Goal: Obtain resource: Download file/media

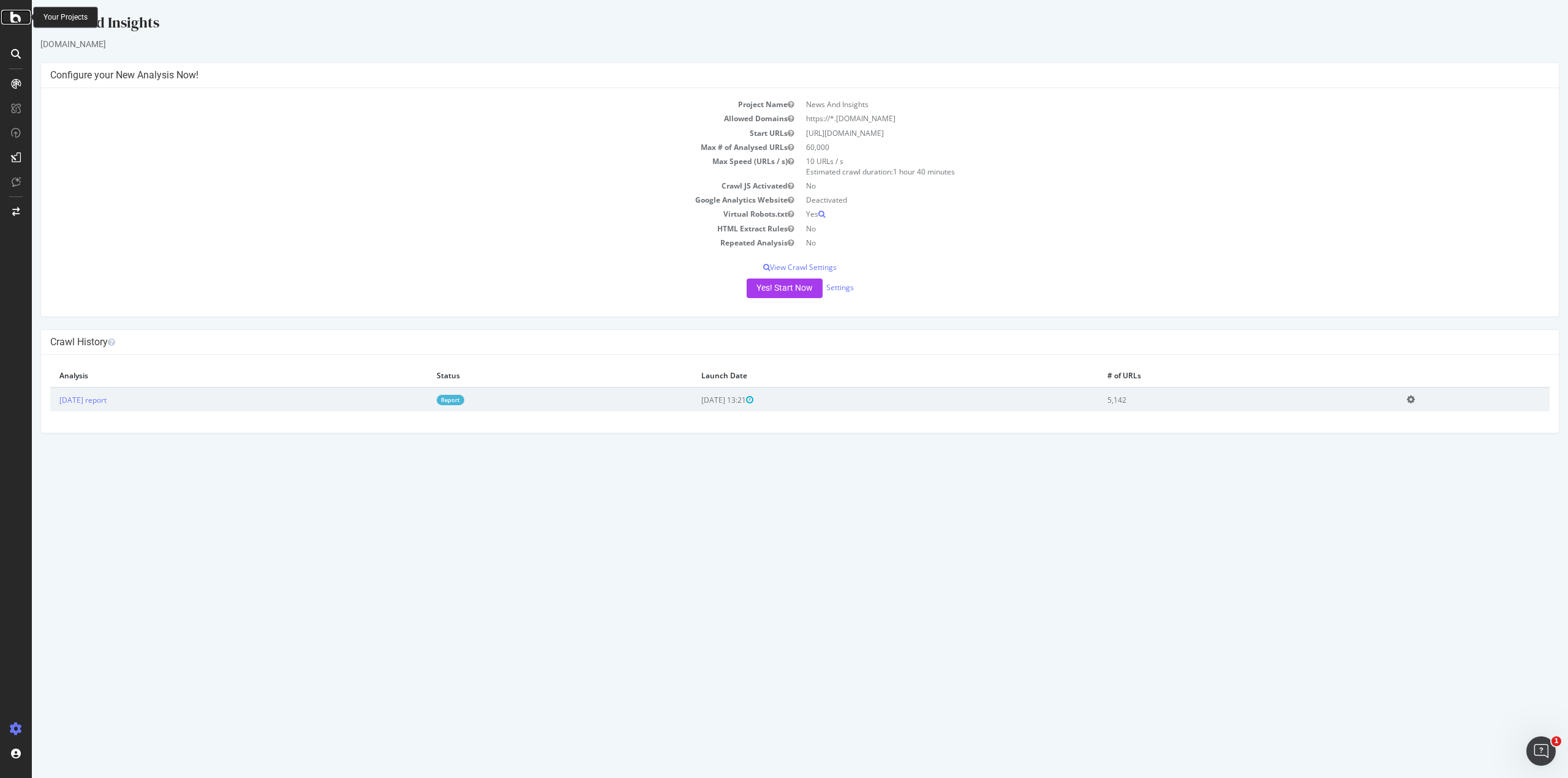
click at [12, 17] on icon at bounding box center [16, 17] width 11 height 14
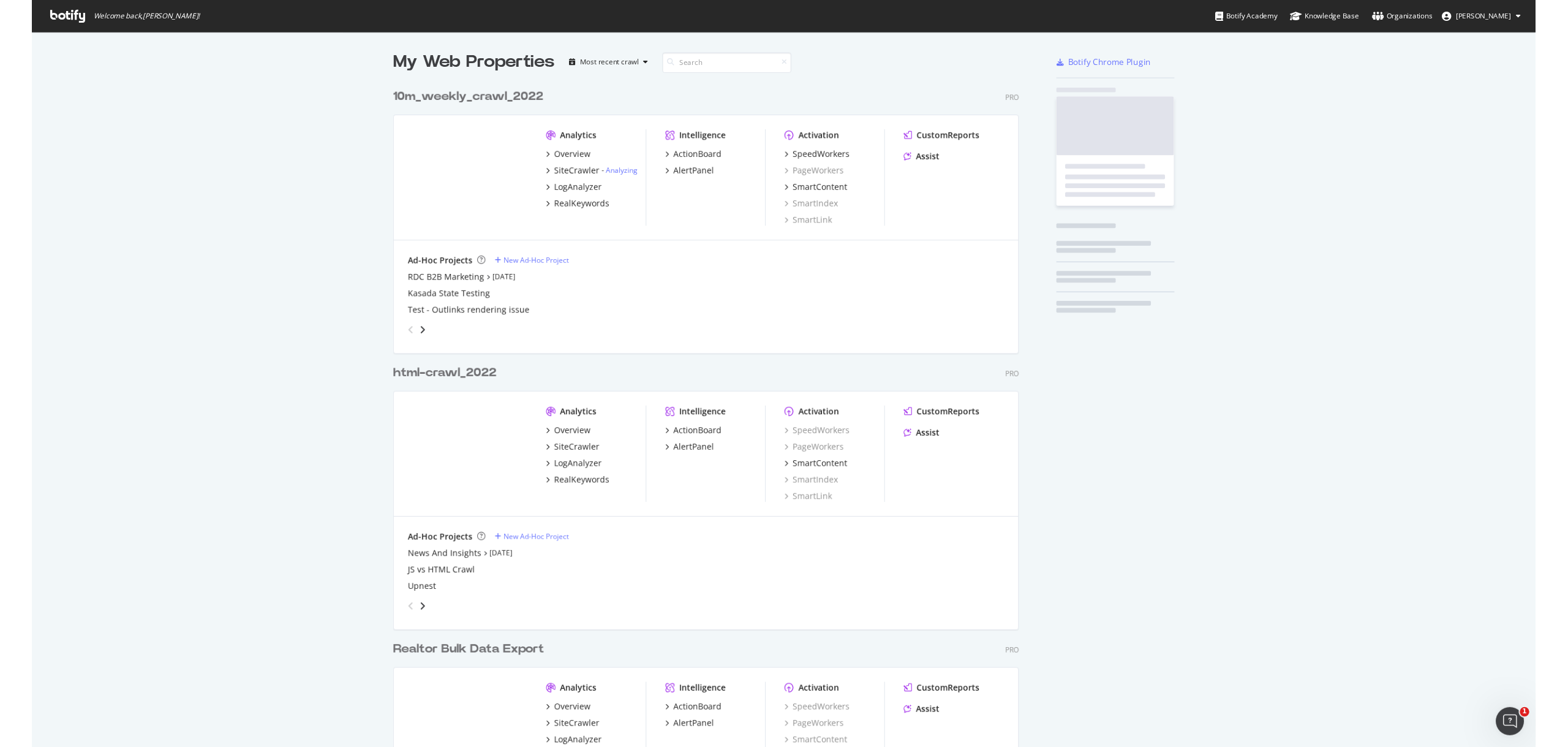
scroll to position [769, 1549]
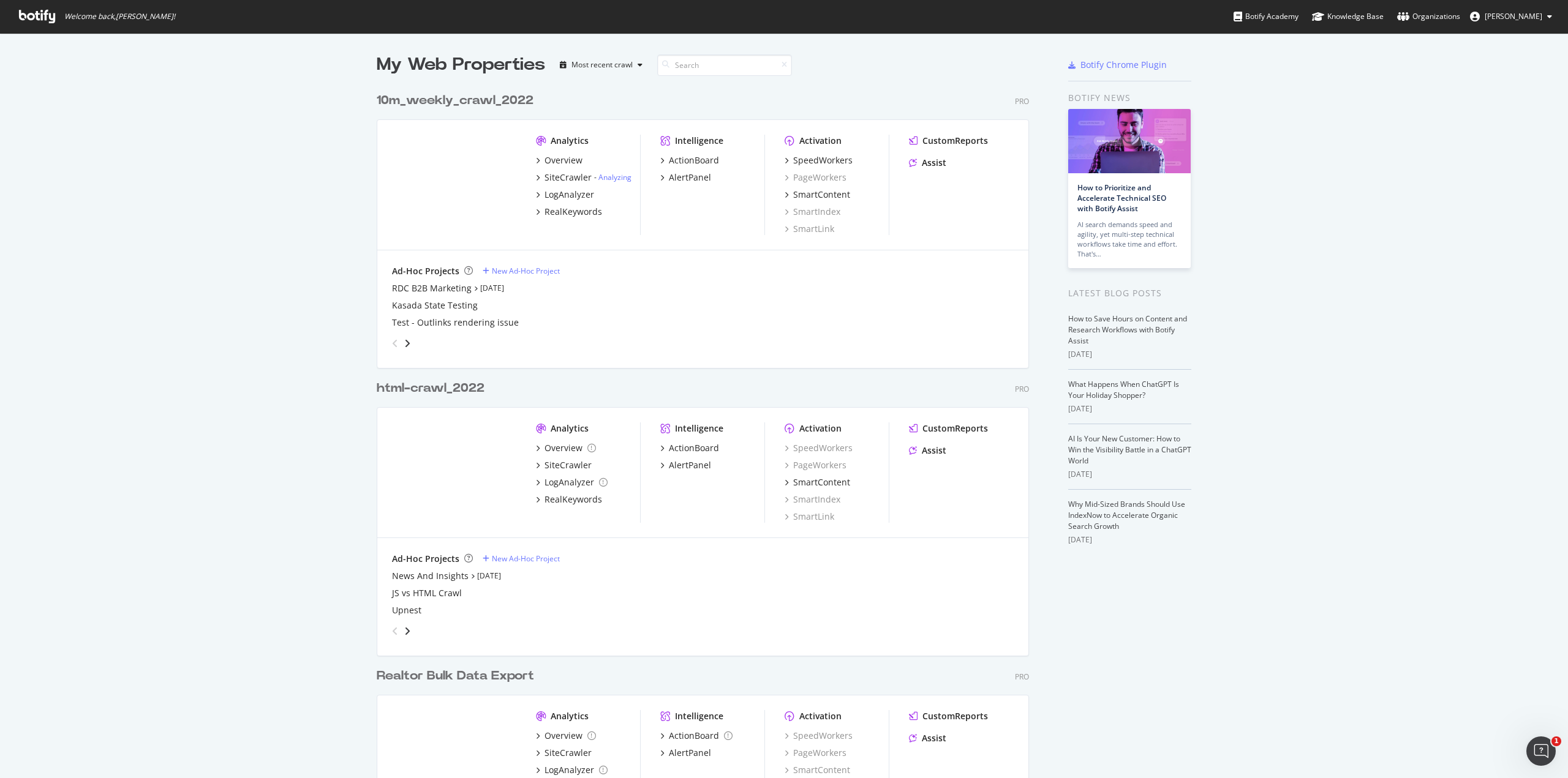
click at [267, 124] on div "My Web Properties Most recent crawl 10m_weekly_crawl_2022 Pro Analytics Overvie…" at bounding box center [784, 460] width 1568 height 854
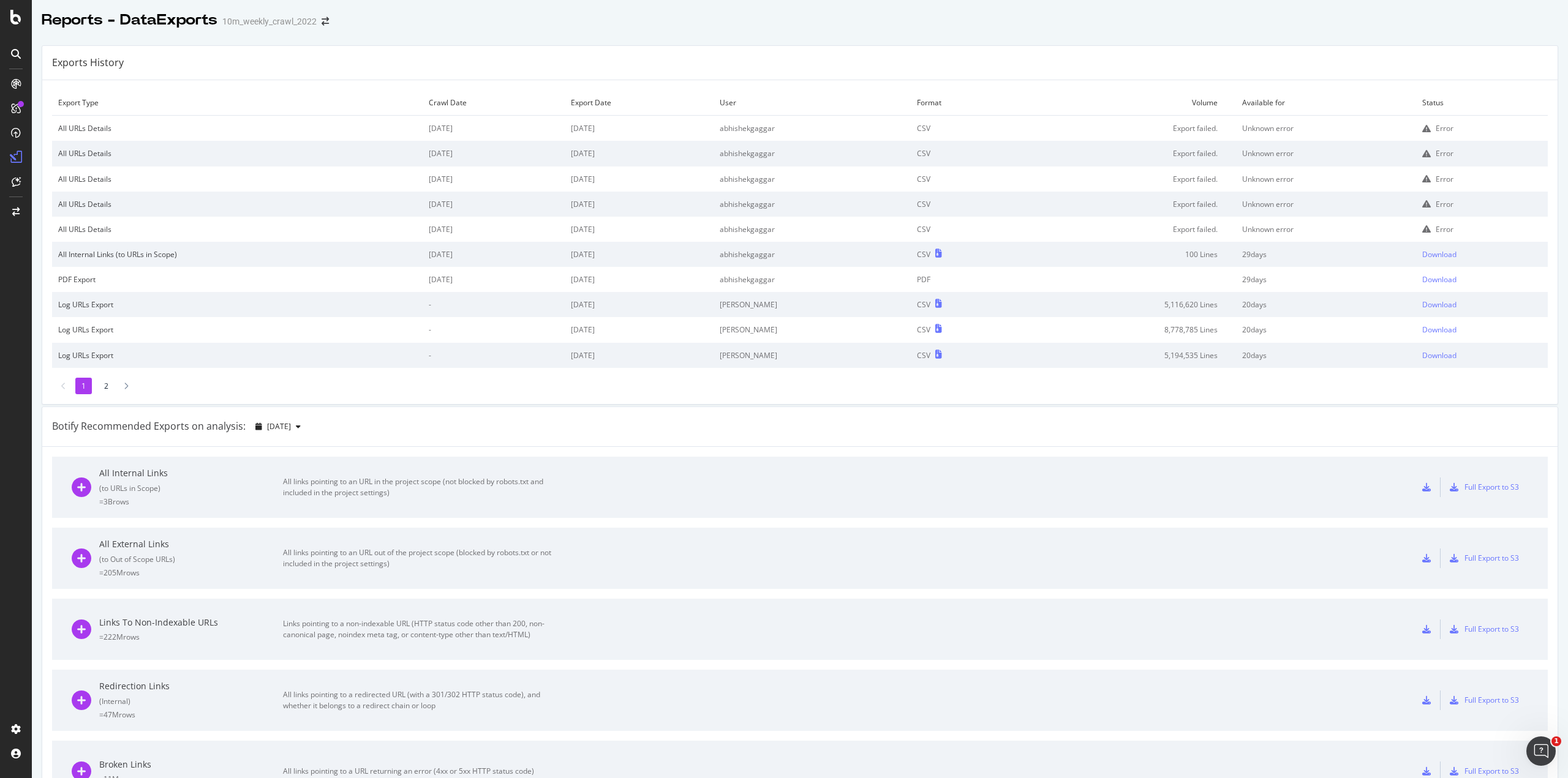
click at [412, 113] on table "Export Type Crawl Date Export Date User Format Volume Available for Status All …" at bounding box center [800, 229] width 1495 height 278
click at [476, 120] on td "2025 Sep. 2nd" at bounding box center [494, 128] width 142 height 26
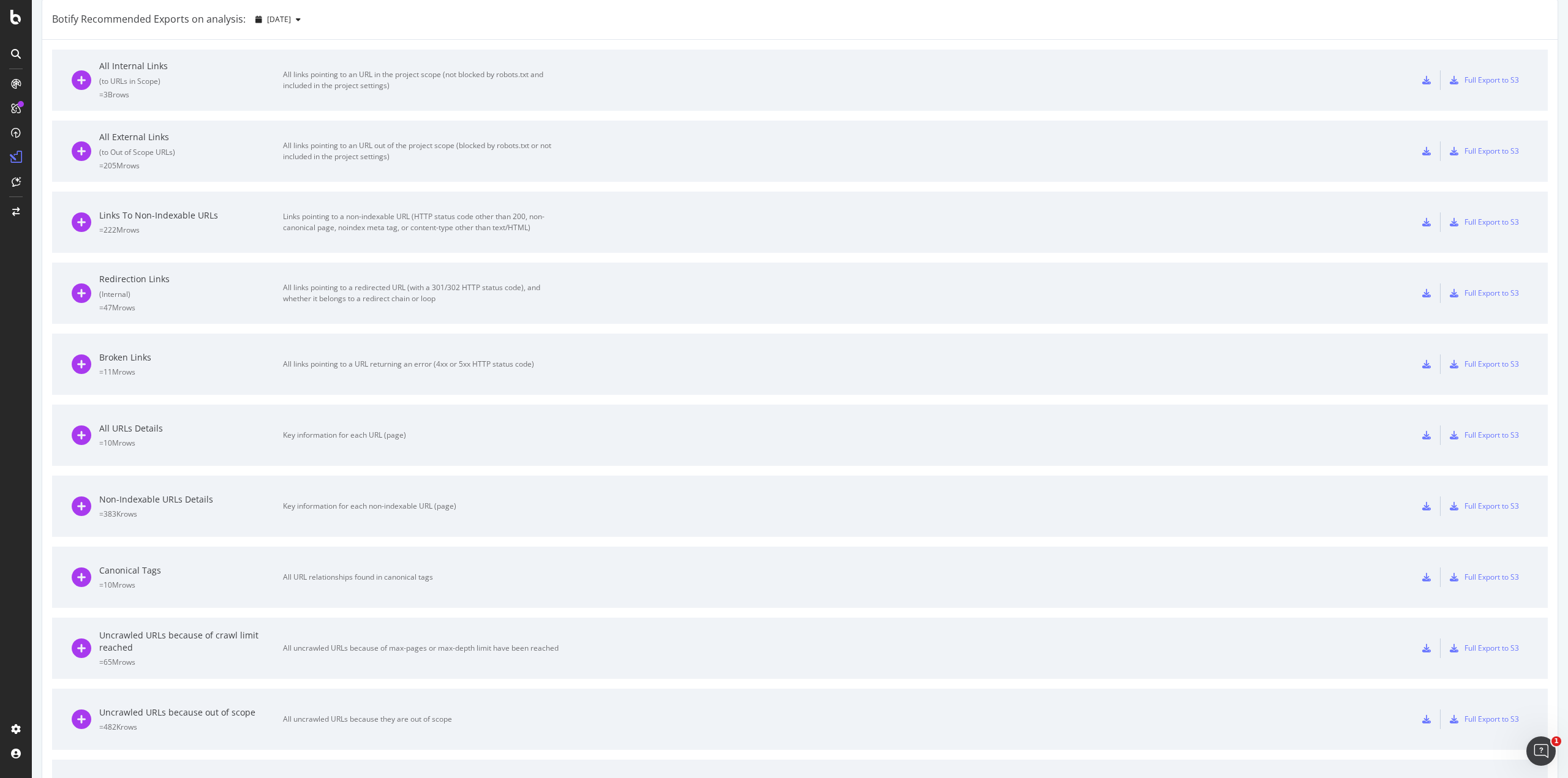
scroll to position [296, 0]
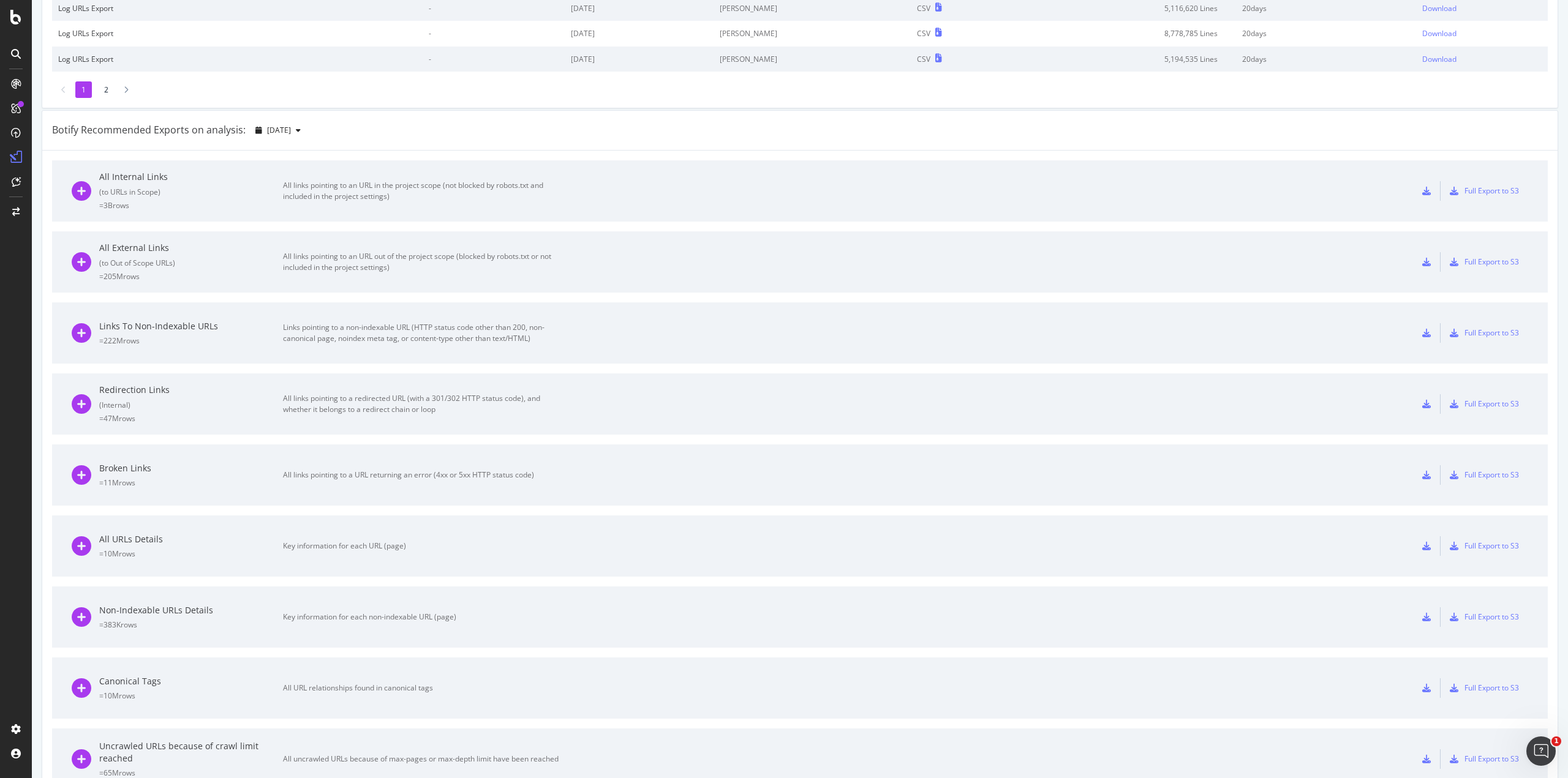
click at [231, 474] on div "Broken Links = 11M rows" at bounding box center [191, 475] width 184 height 26
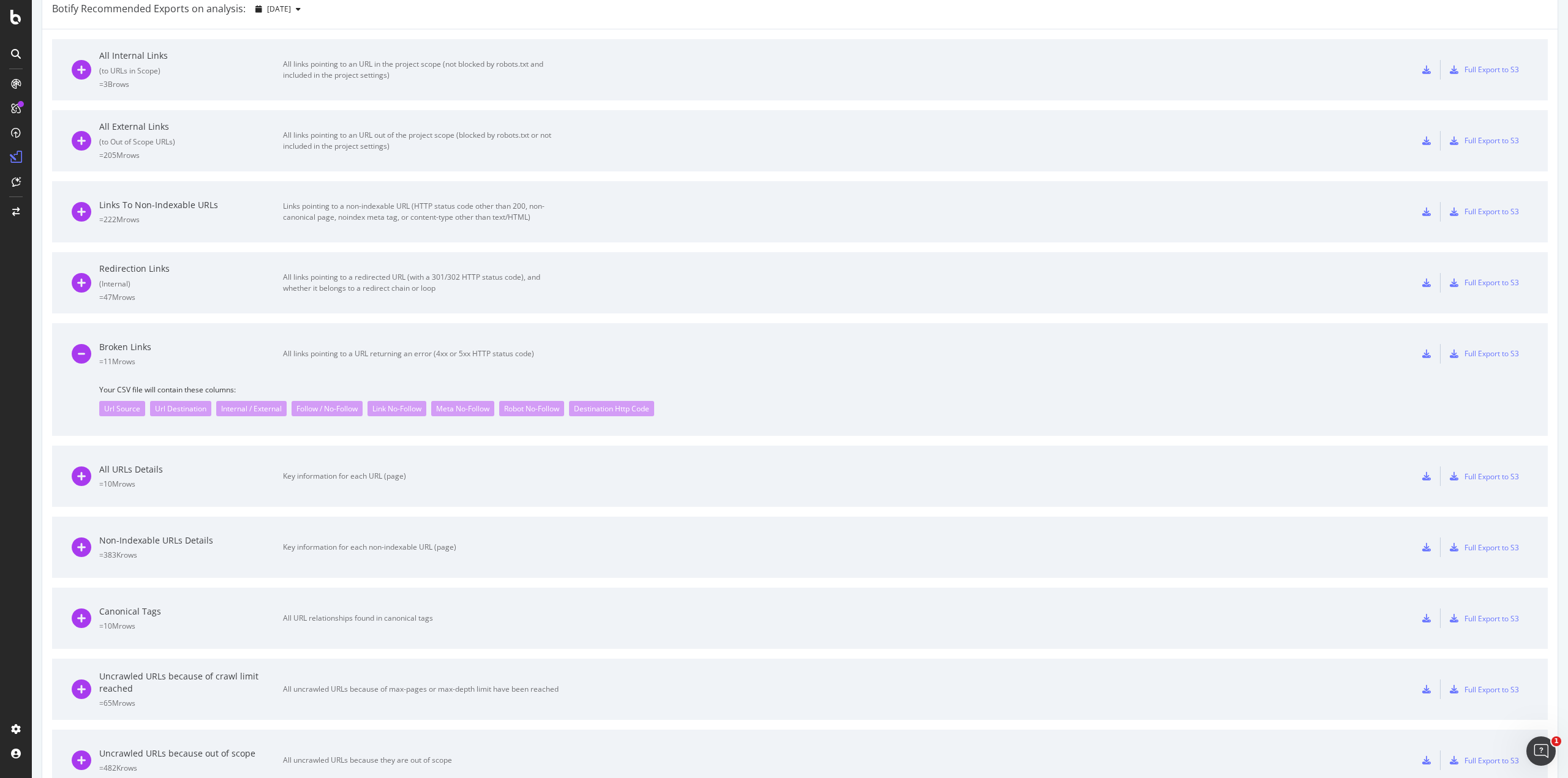
scroll to position [419, 0]
click at [227, 492] on div "All URLs Details = 10M rows Key information for each URL (page)" at bounding box center [315, 475] width 487 height 61
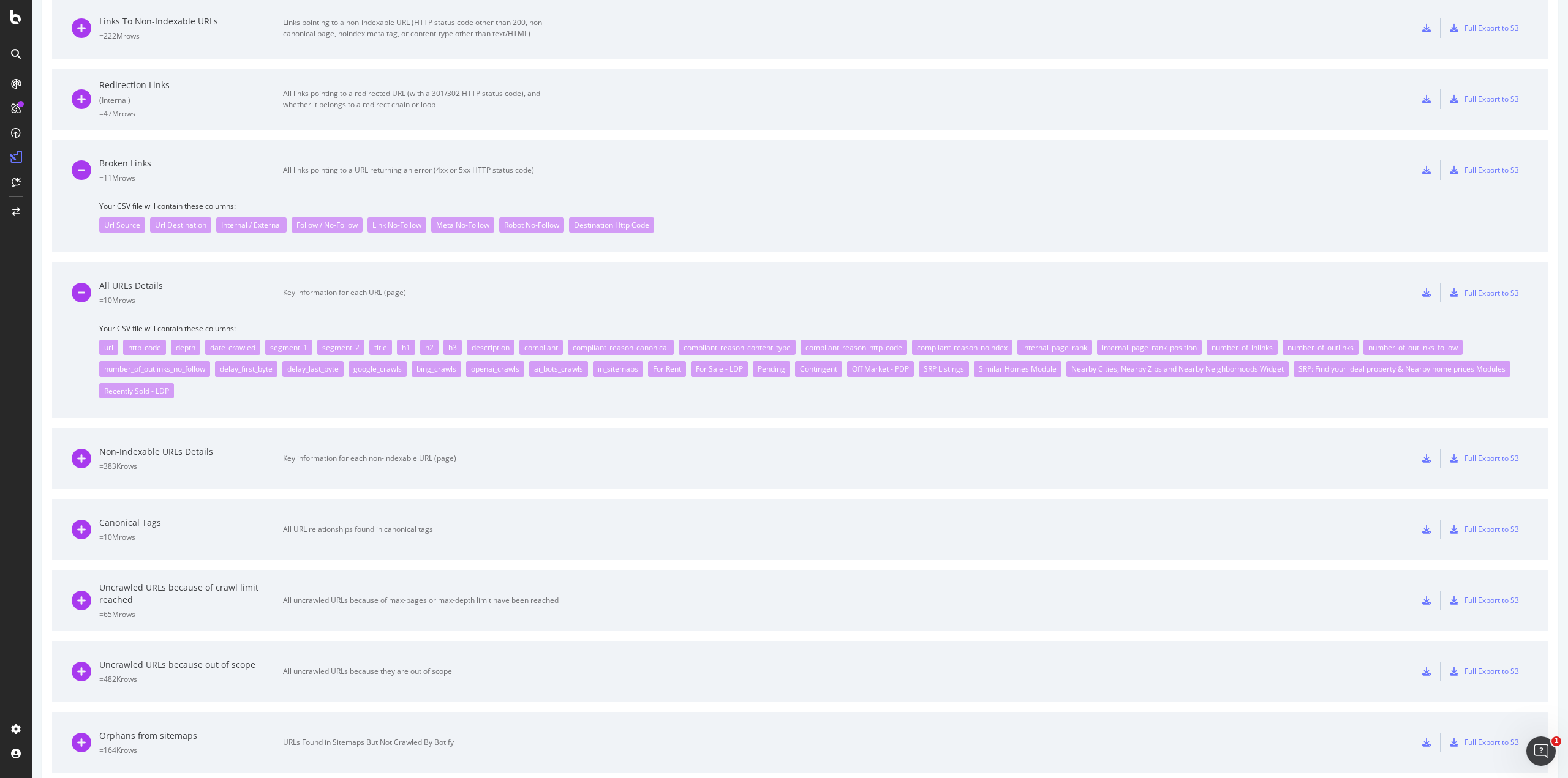
scroll to position [602, 0]
click at [1175, 293] on icon at bounding box center [1426, 291] width 9 height 9
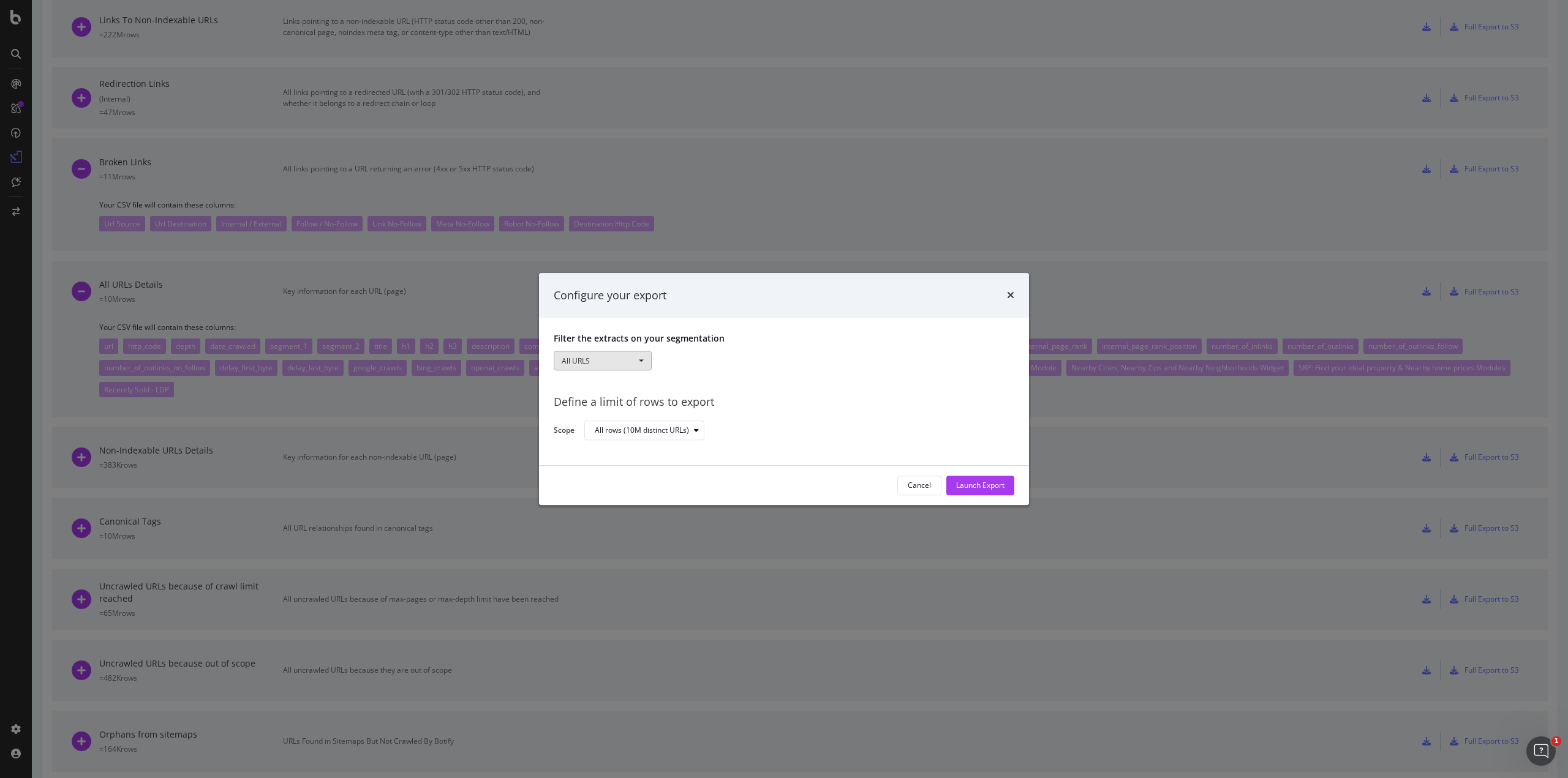
click at [618, 361] on button "All URLS" at bounding box center [602, 361] width 98 height 20
click at [836, 383] on div "Filter the extracts on your segmentation All URLS All URLS Pagetype Speedworker…" at bounding box center [784, 392] width 490 height 148
click at [985, 480] on div "Launch Export" at bounding box center [980, 485] width 49 height 10
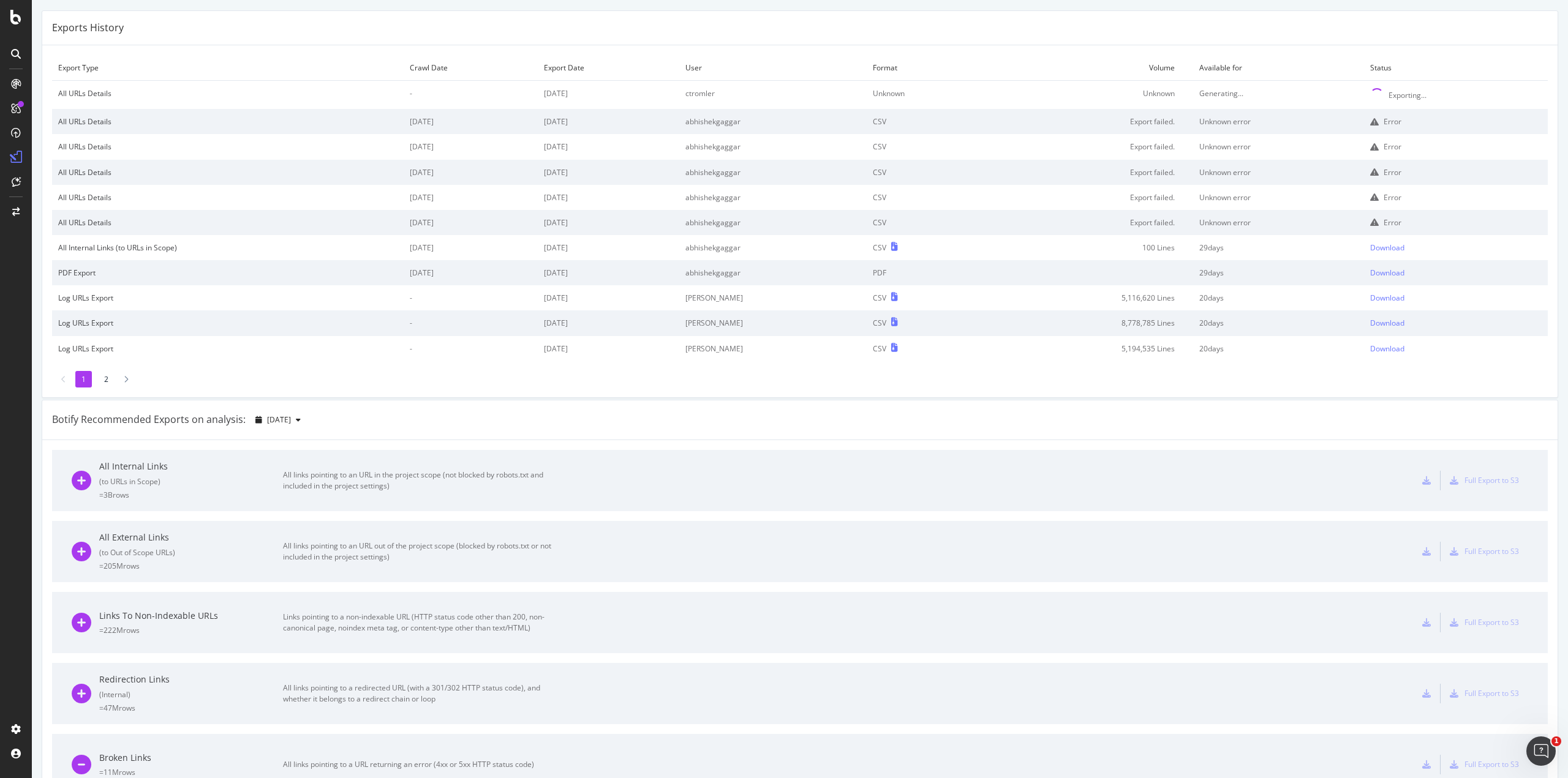
scroll to position [0, 0]
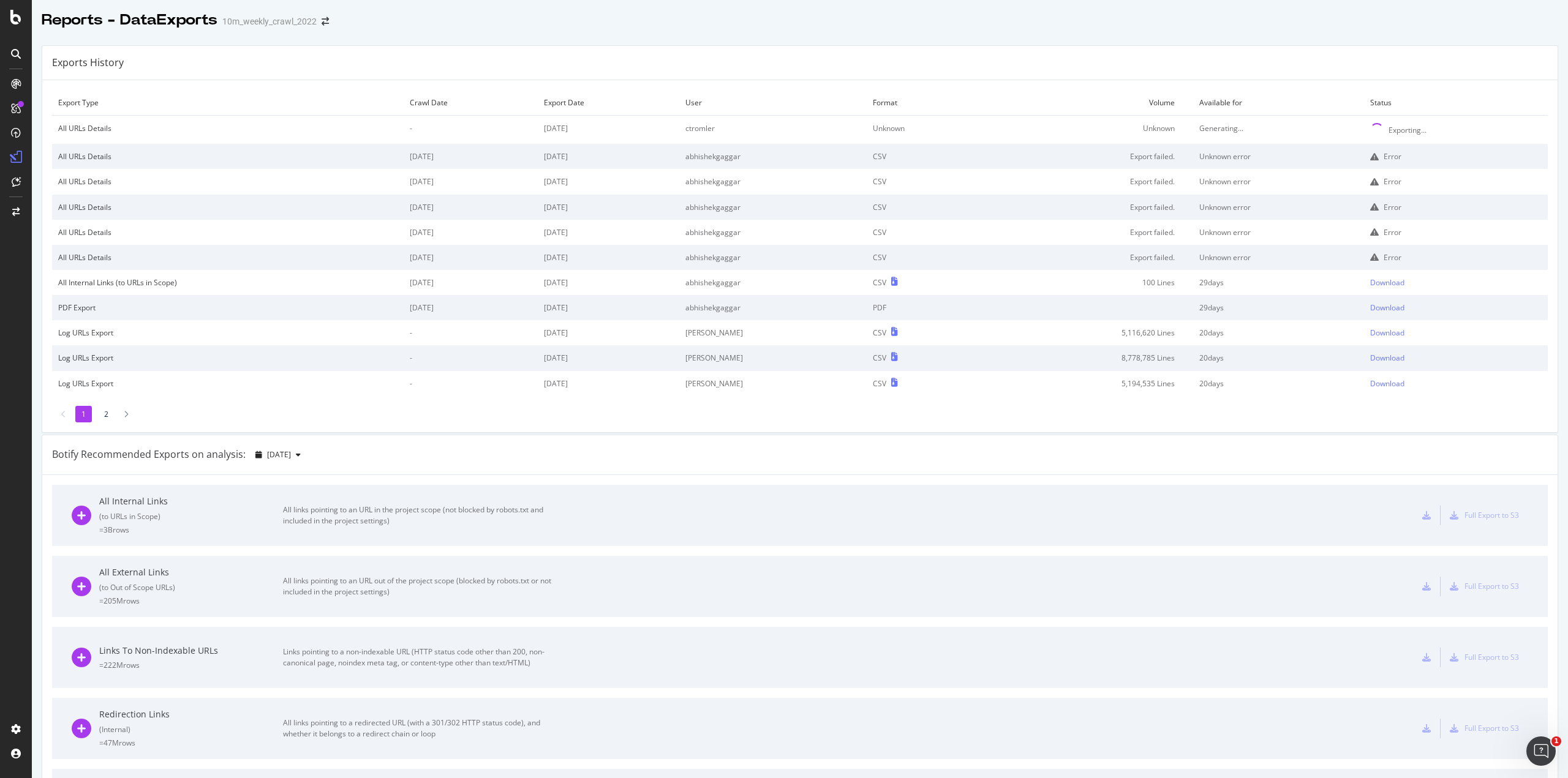
click at [722, 517] on div "All Internal Links ( to URLs in Scope ) = 3B rows All links pointing to an URL …" at bounding box center [800, 515] width 1456 height 61
click at [598, 496] on div "All Internal Links ( to URLs in Scope ) = 3B rows All links pointing to an URL …" at bounding box center [800, 515] width 1456 height 61
click at [515, 496] on div "All Internal Links ( to URLs in Scope ) = 3B rows All links pointing to an URL …" at bounding box center [315, 515] width 487 height 61
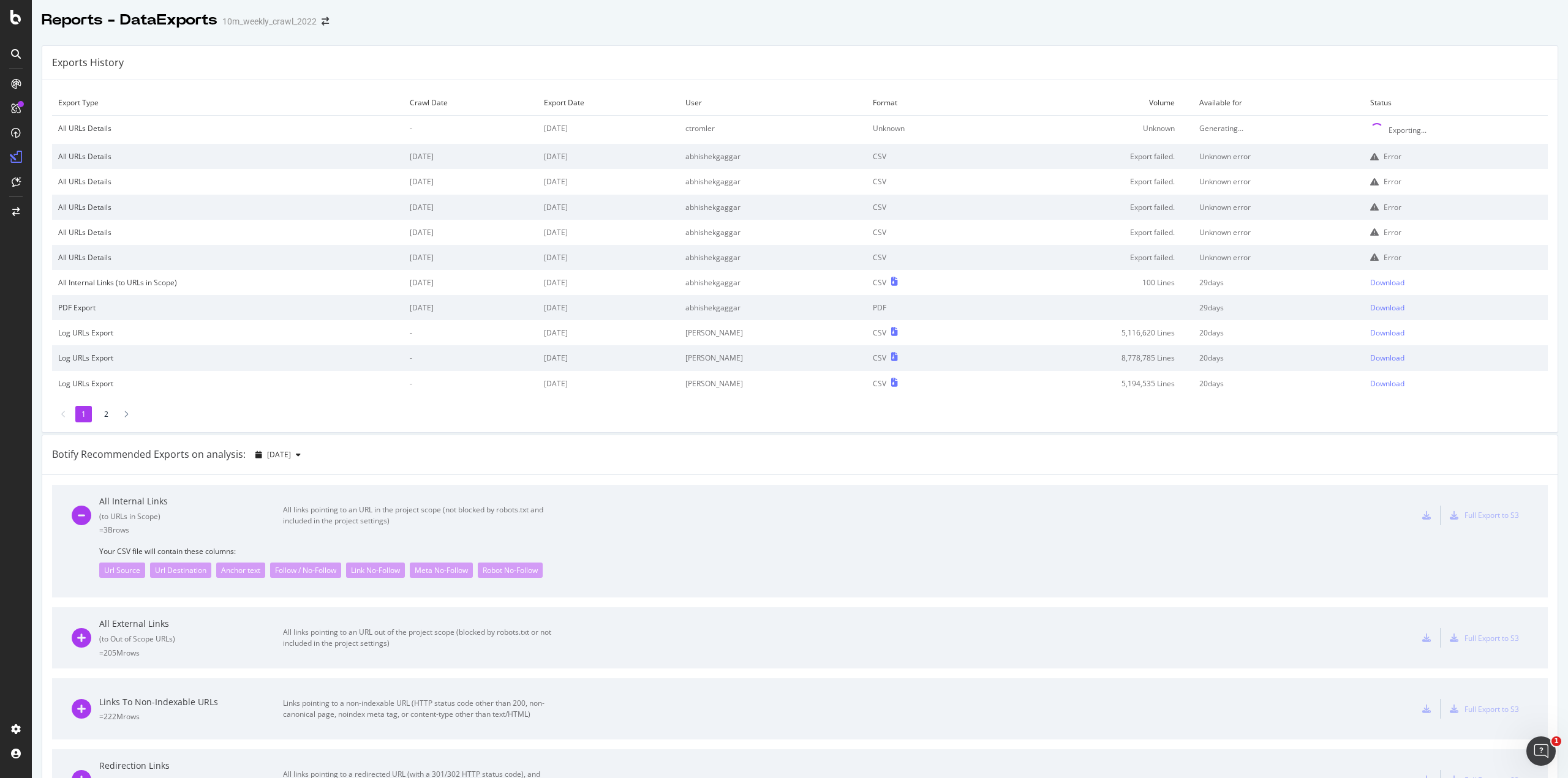
click at [515, 496] on div "All Internal Links ( to URLs in Scope ) = 3B rows All links pointing to an URL …" at bounding box center [315, 515] width 487 height 61
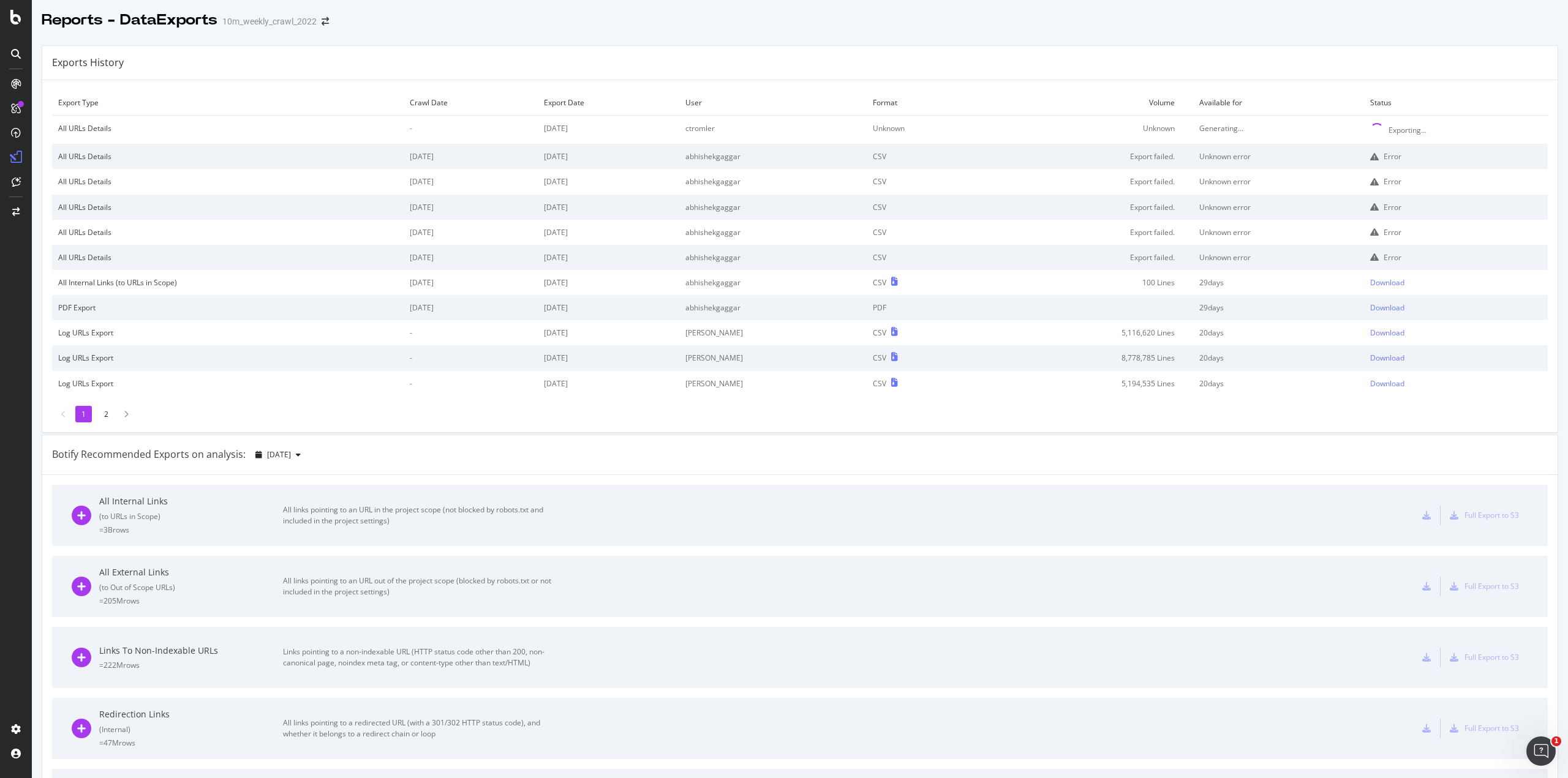
click at [488, 557] on div "All links pointing to an URL out of the project scope (blocked by robots.txt or…" at bounding box center [421, 586] width 275 height 22
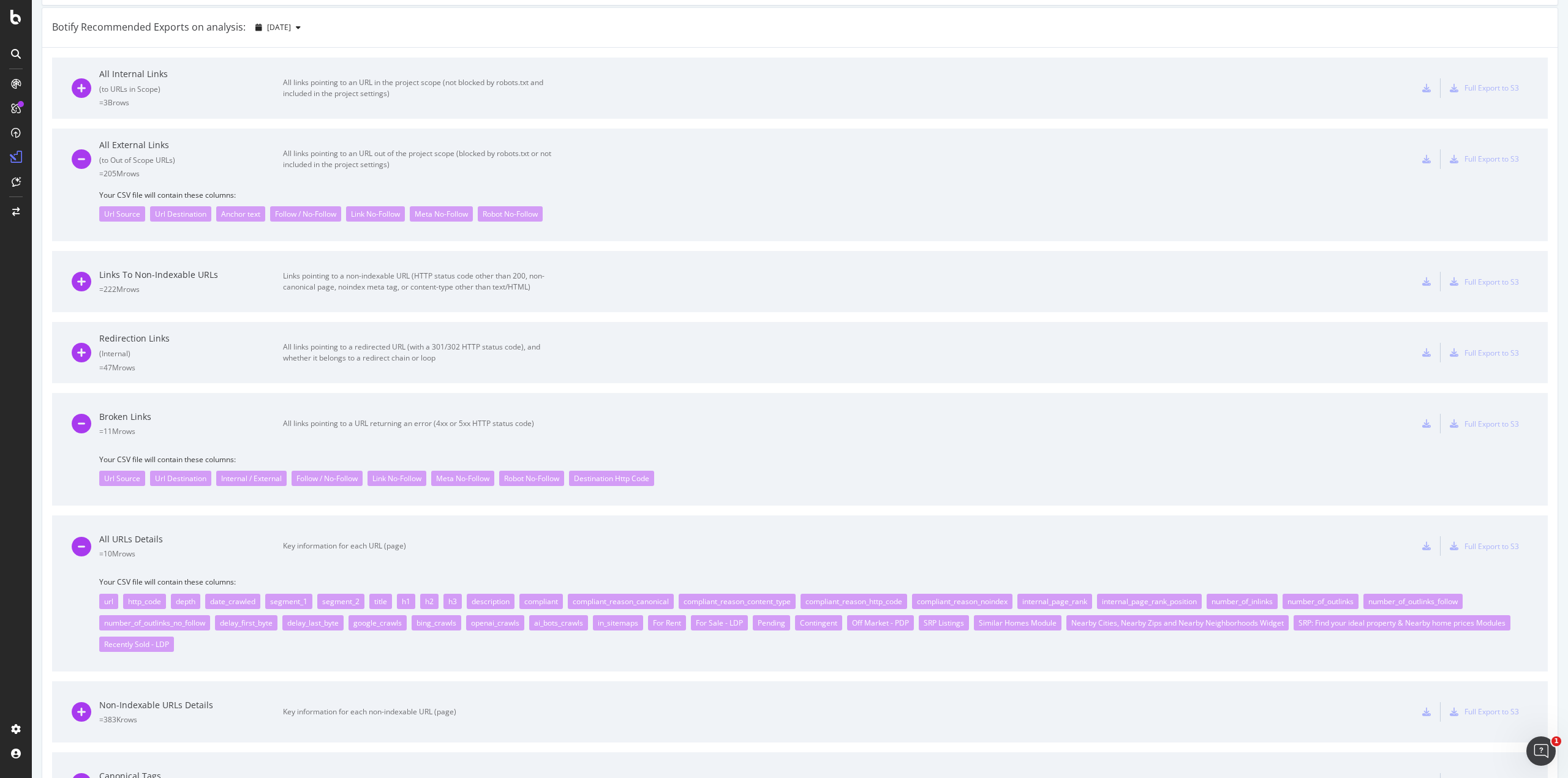
scroll to position [428, 0]
click at [504, 373] on div "Redirection Links ( Internal ) = 47M rows All links pointing to a redirected UR…" at bounding box center [315, 351] width 487 height 61
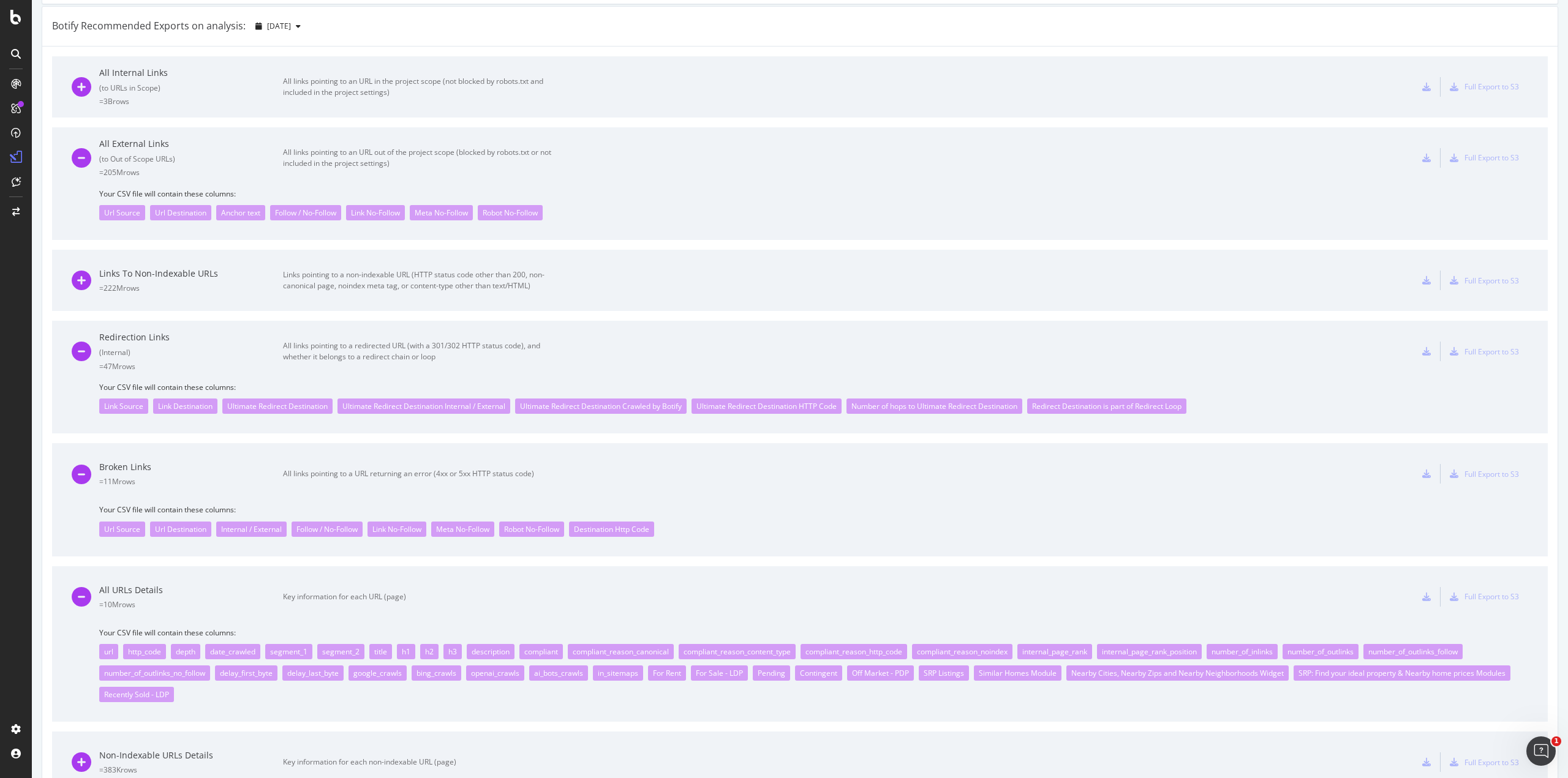
click at [458, 282] on div "Links pointing to a non-indexable URL (HTTP status code other than 200, non-can…" at bounding box center [421, 281] width 275 height 22
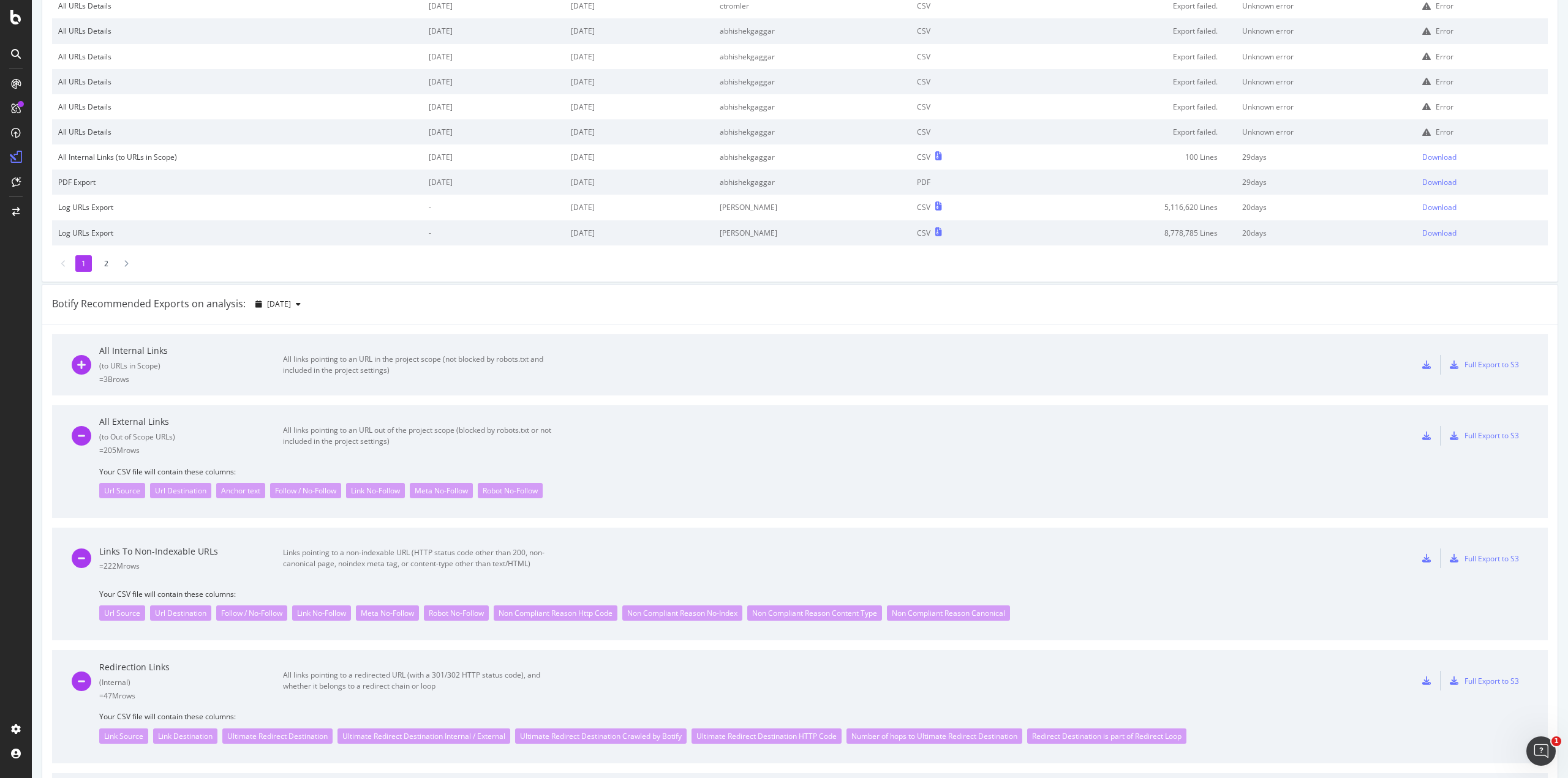
scroll to position [0, 0]
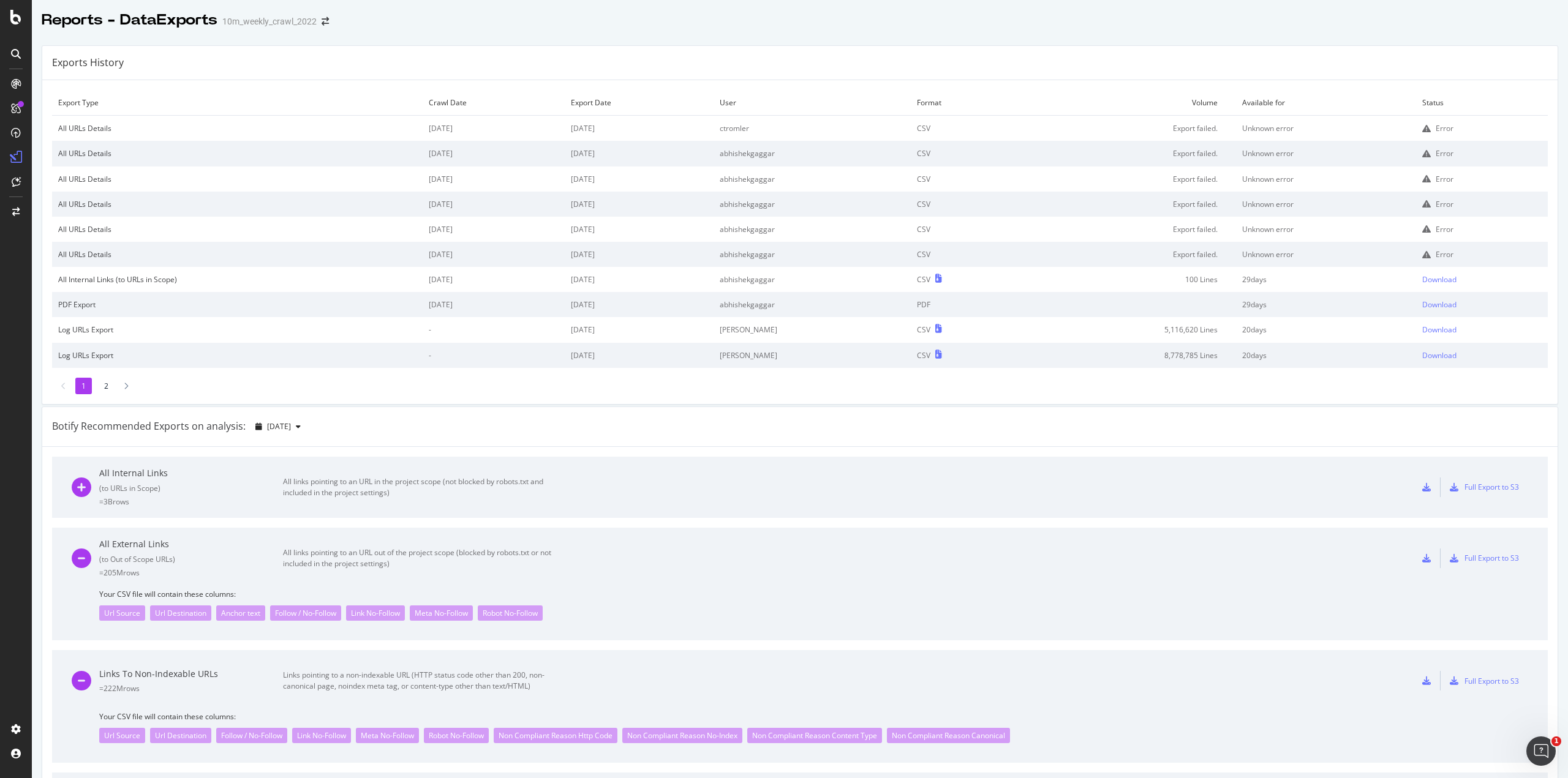
click at [1175, 132] on td "Unknown error" at bounding box center [1326, 128] width 180 height 26
click at [1175, 125] on icon at bounding box center [1426, 128] width 9 height 9
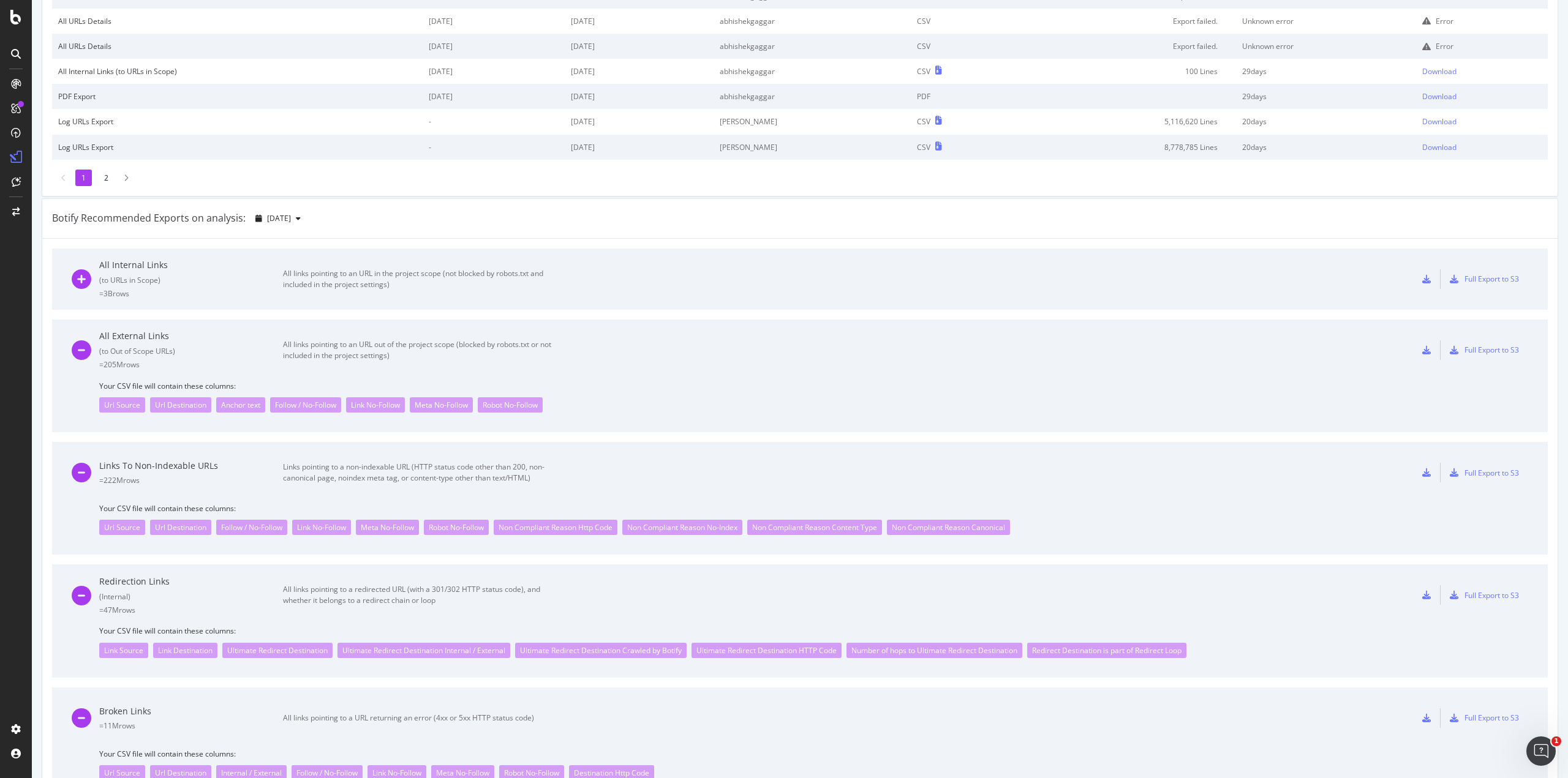
scroll to position [551, 0]
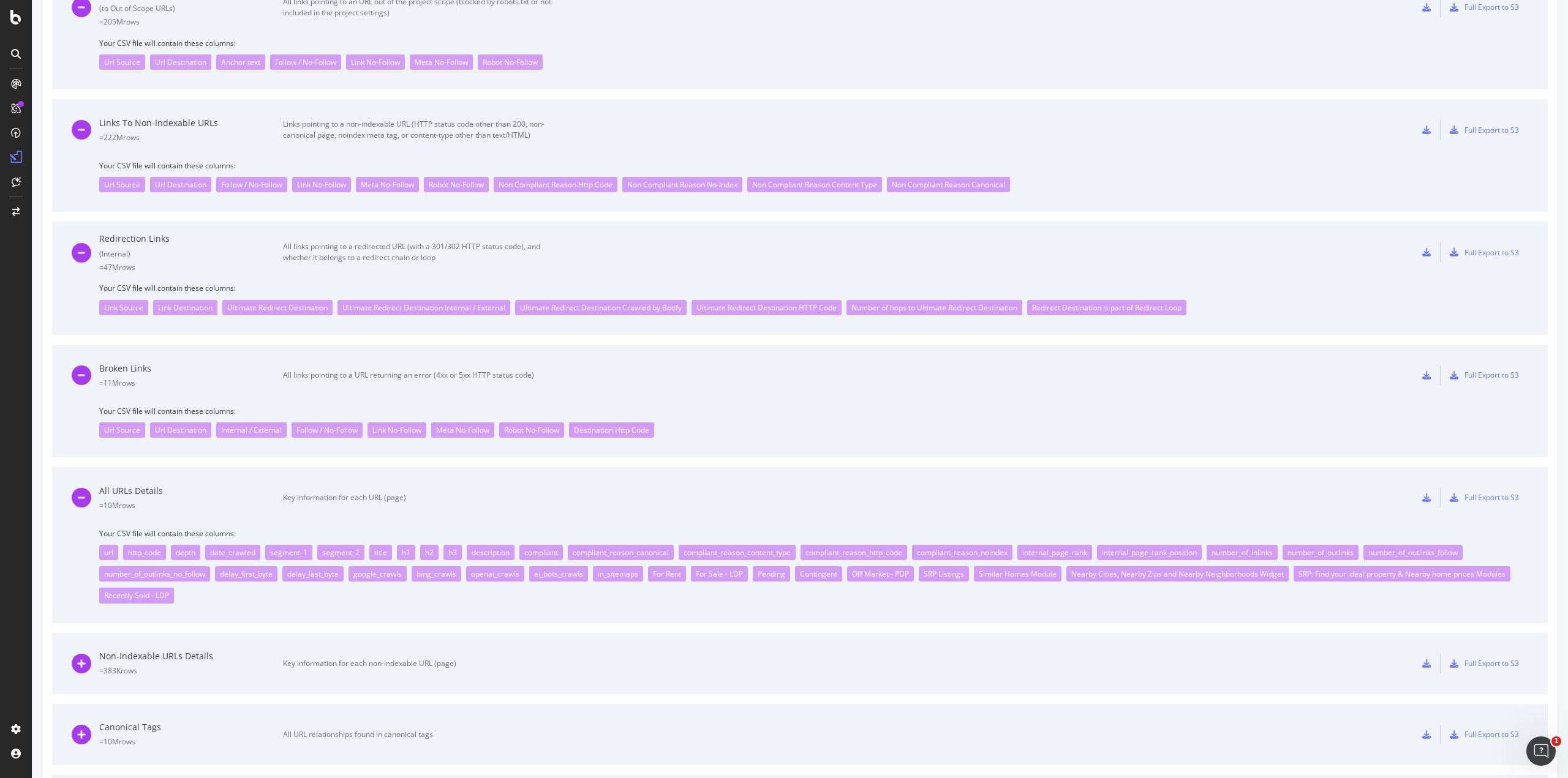
click at [109, 551] on div "url" at bounding box center [109, 552] width 19 height 15
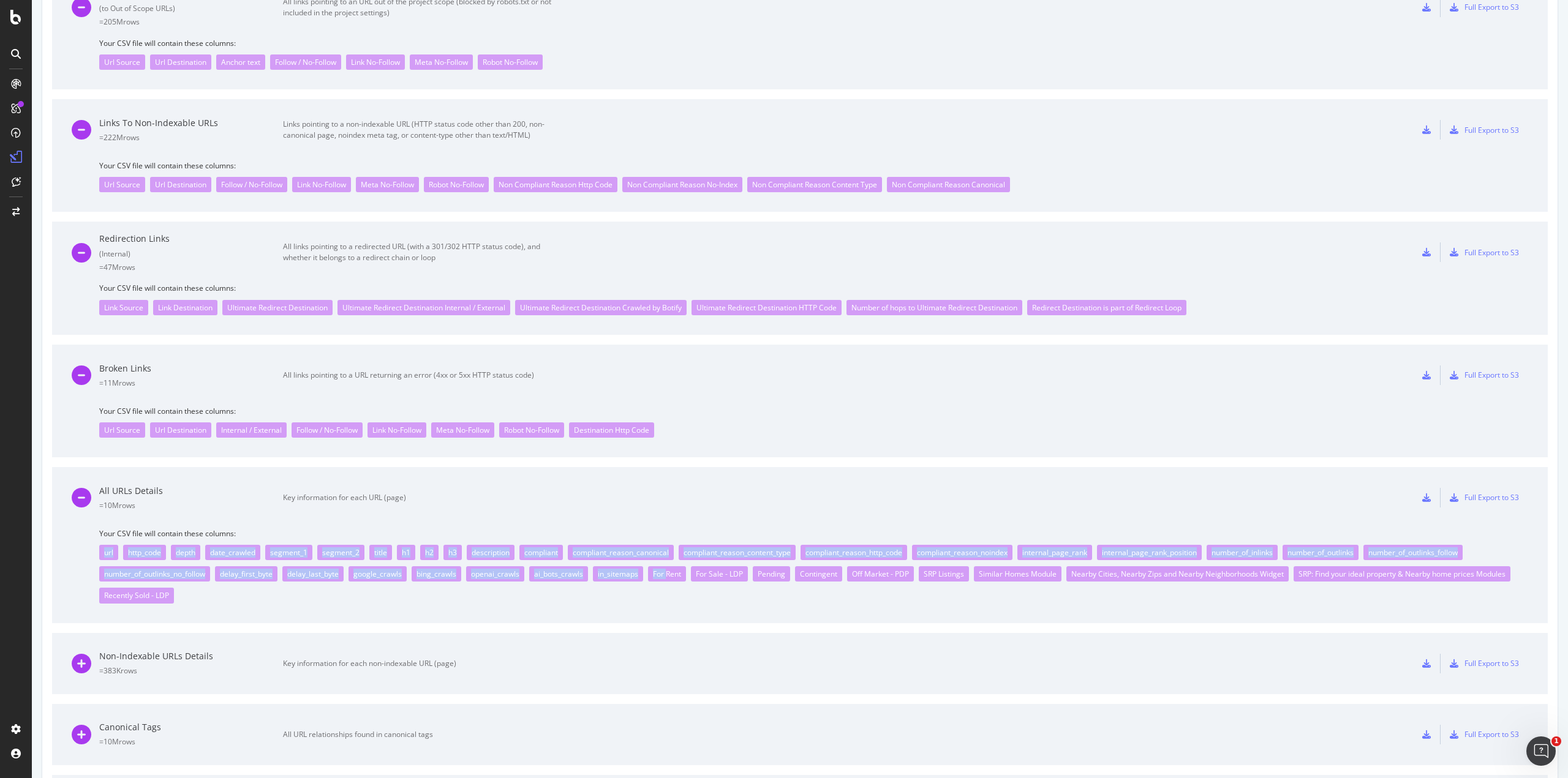
click at [109, 551] on div "url" at bounding box center [109, 552] width 19 height 15
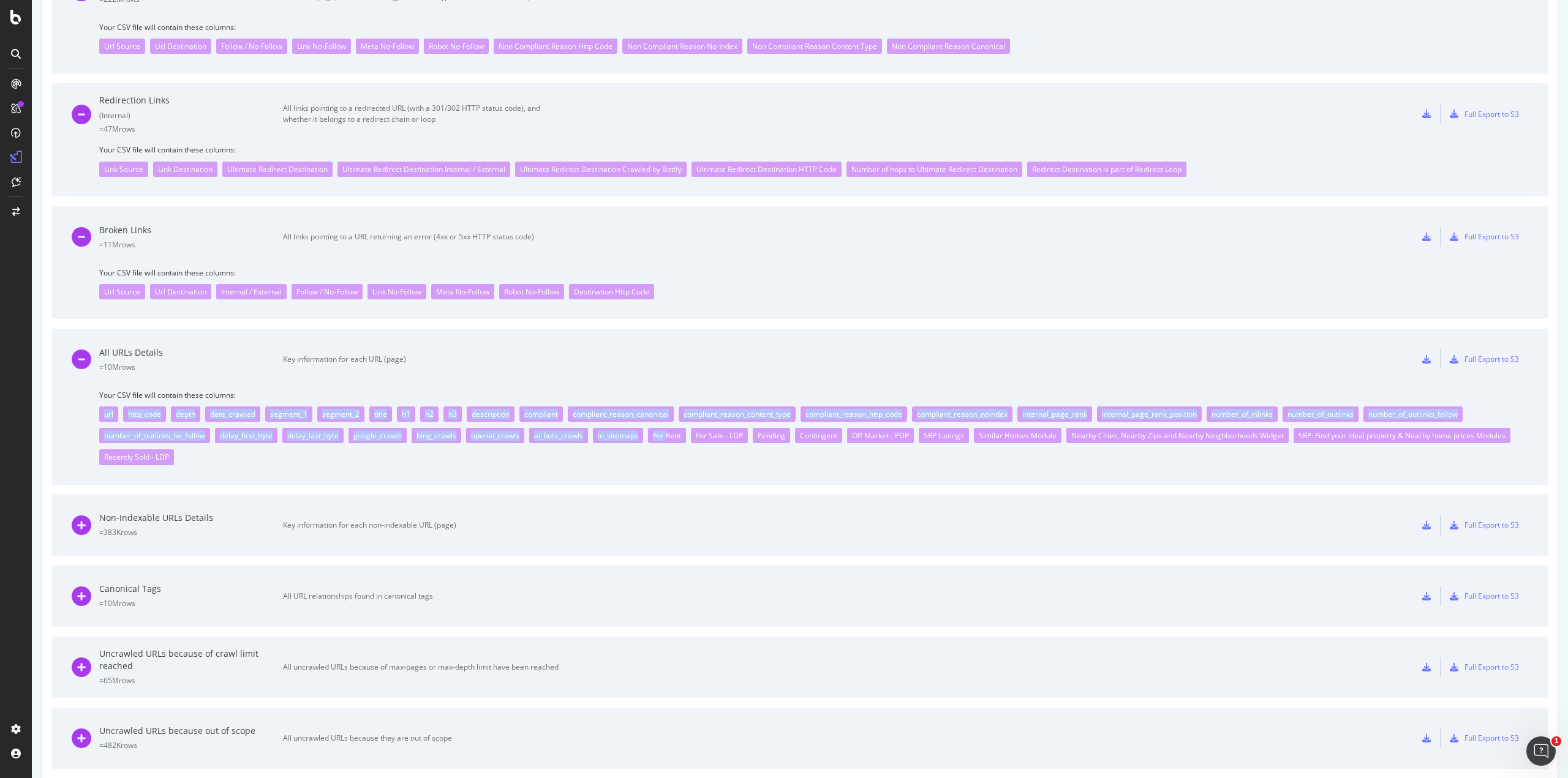
scroll to position [781, 0]
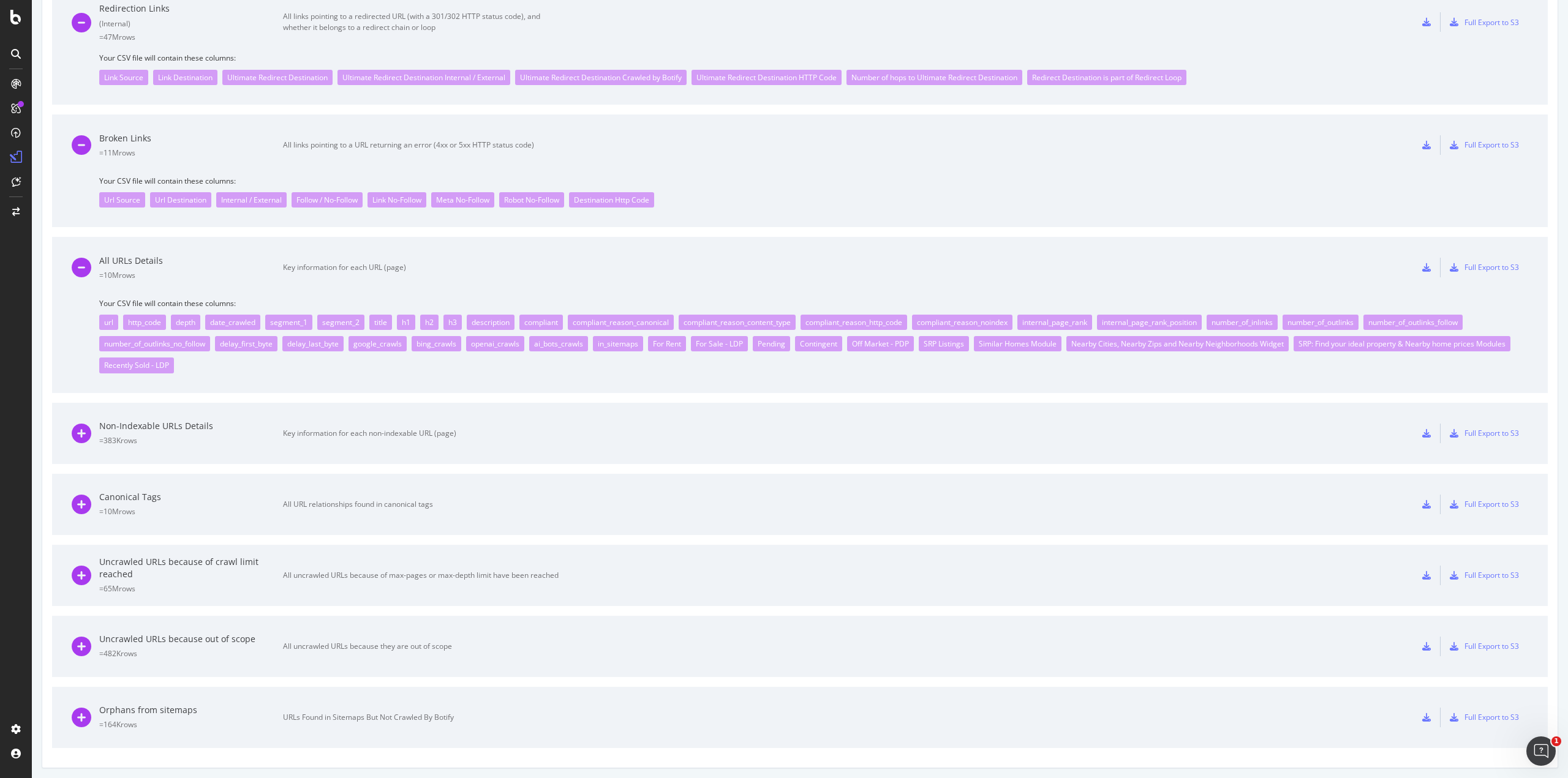
click at [445, 376] on div "Your CSV file will contain these columns: url http_code depth date_crawled segm…" at bounding box center [800, 346] width 1456 height 95
click at [440, 428] on div "Key information for each non-indexable URL (page)" at bounding box center [421, 433] width 275 height 11
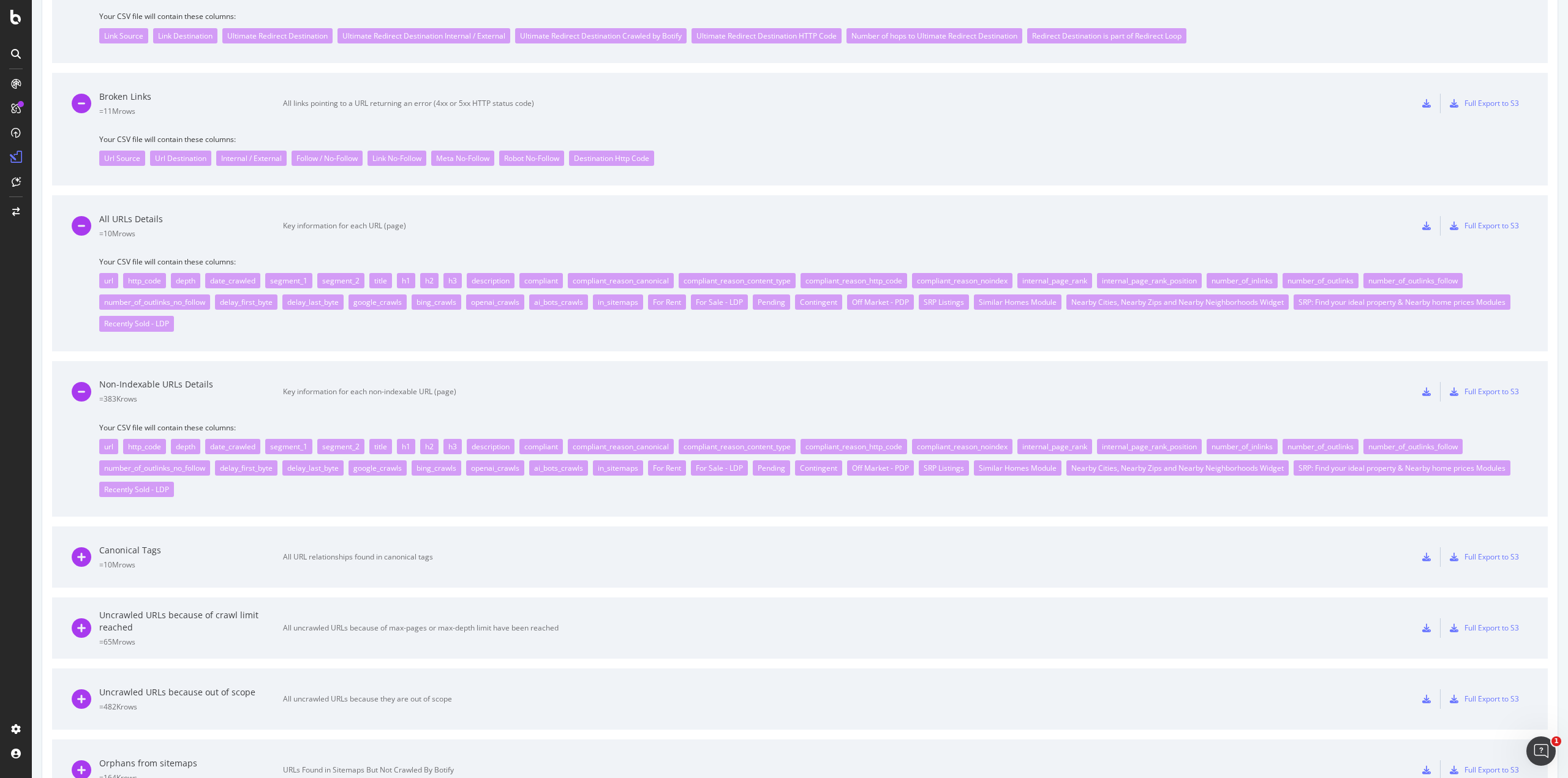
scroll to position [843, 0]
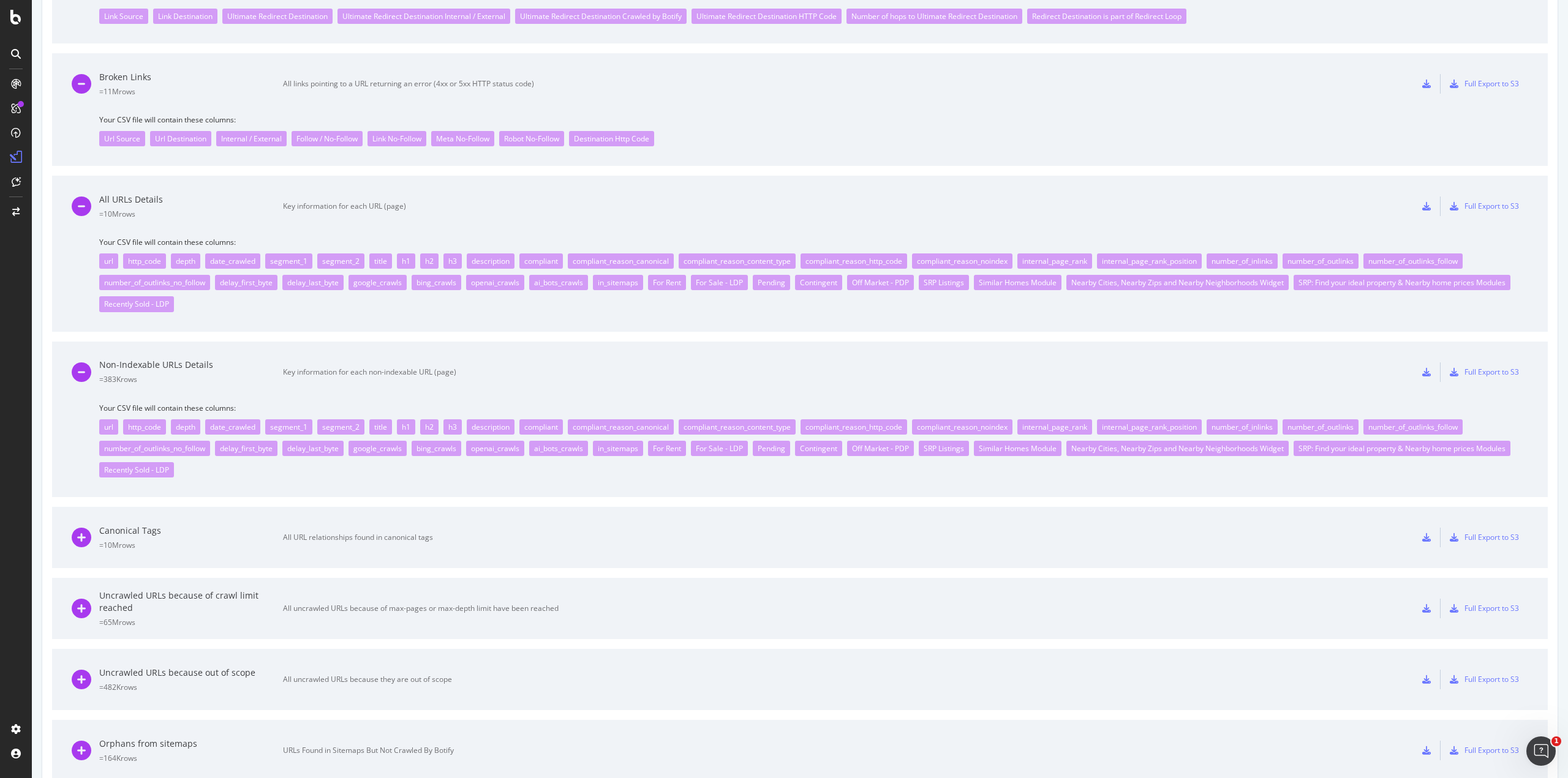
click at [1175, 370] on icon at bounding box center [1426, 372] width 9 height 9
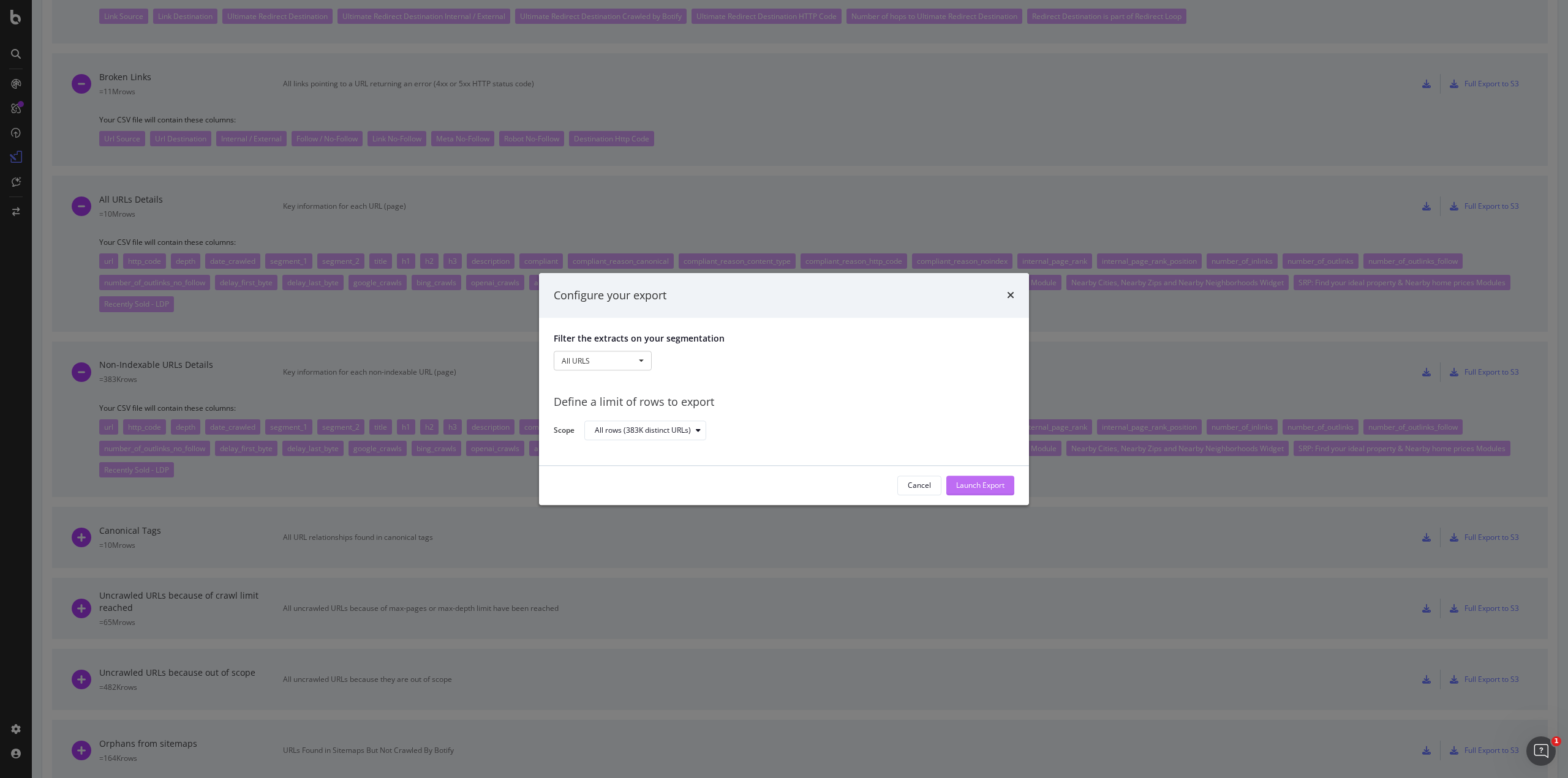
click at [1005, 488] on button "Launch Export" at bounding box center [980, 485] width 68 height 20
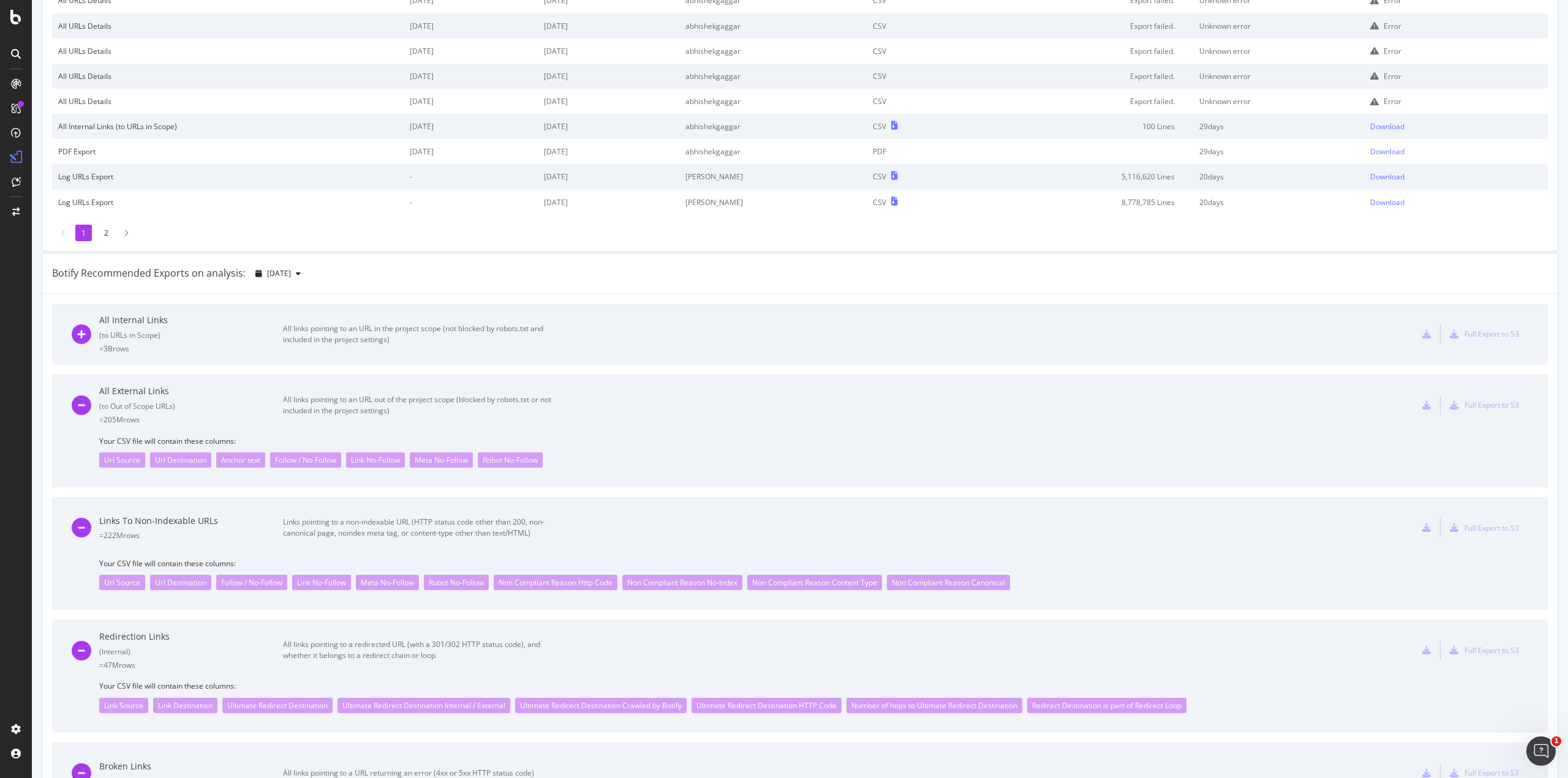
scroll to position [306, 0]
